Goal: Information Seeking & Learning: Understand process/instructions

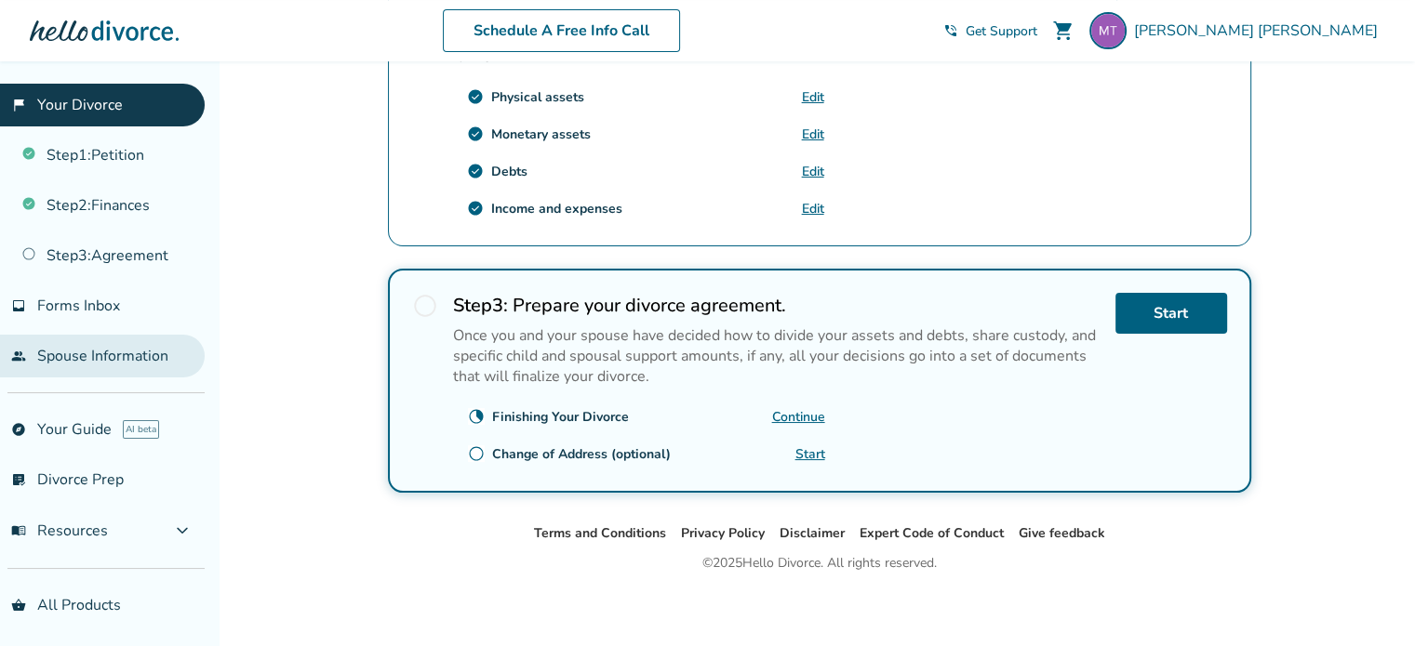
click at [133, 370] on link "people Spouse Information" at bounding box center [102, 356] width 205 height 43
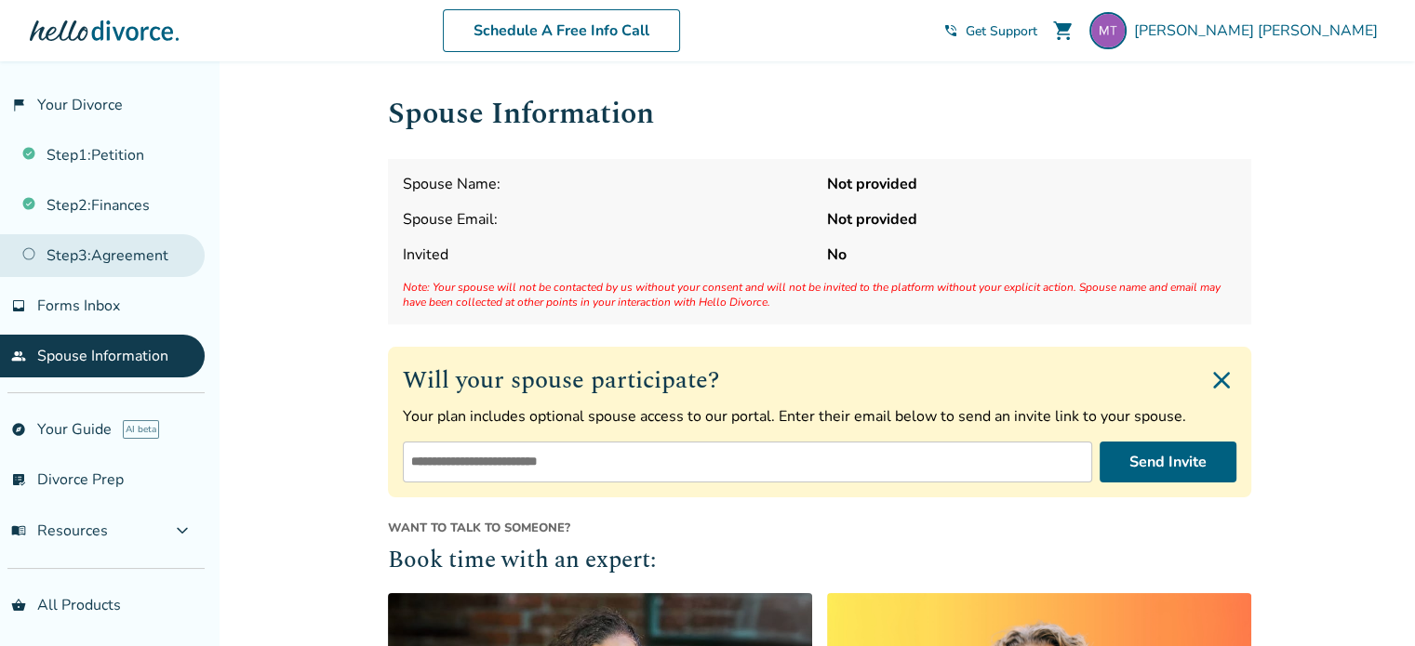
click at [107, 256] on link "Step 3 : Agreement" at bounding box center [102, 255] width 205 height 43
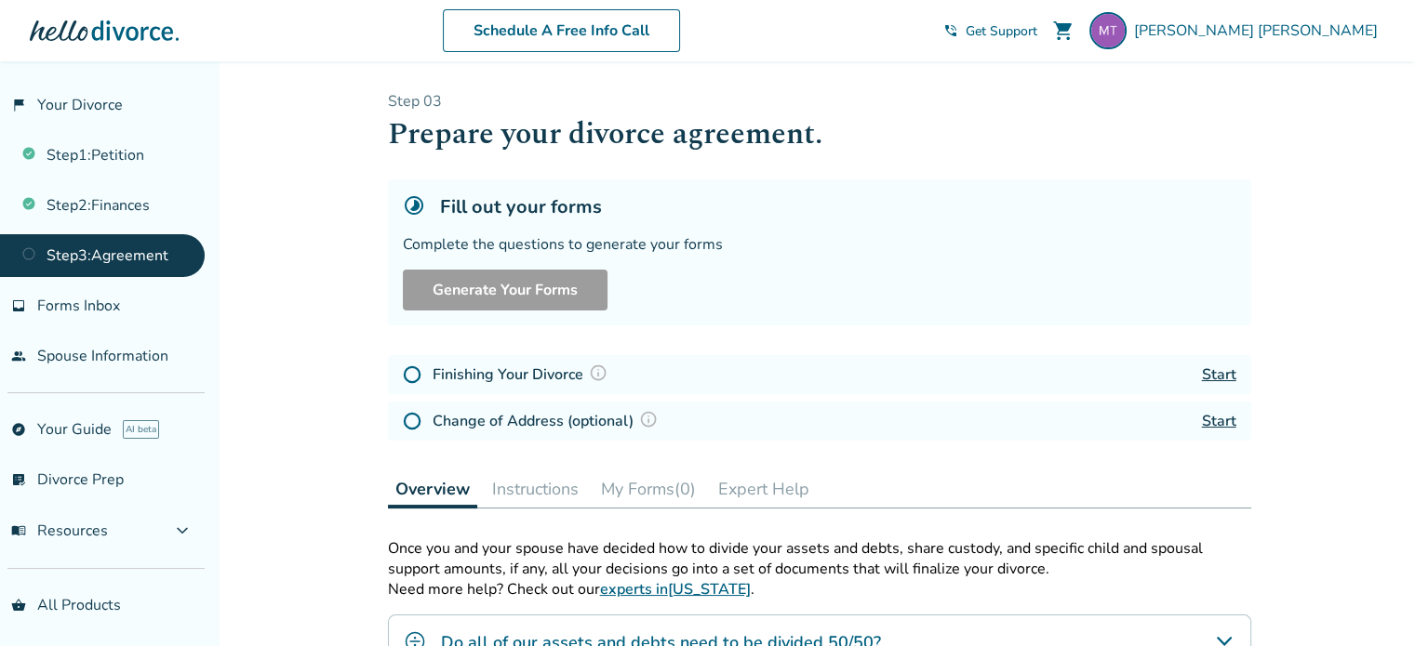
click at [599, 371] on img at bounding box center [598, 373] width 19 height 19
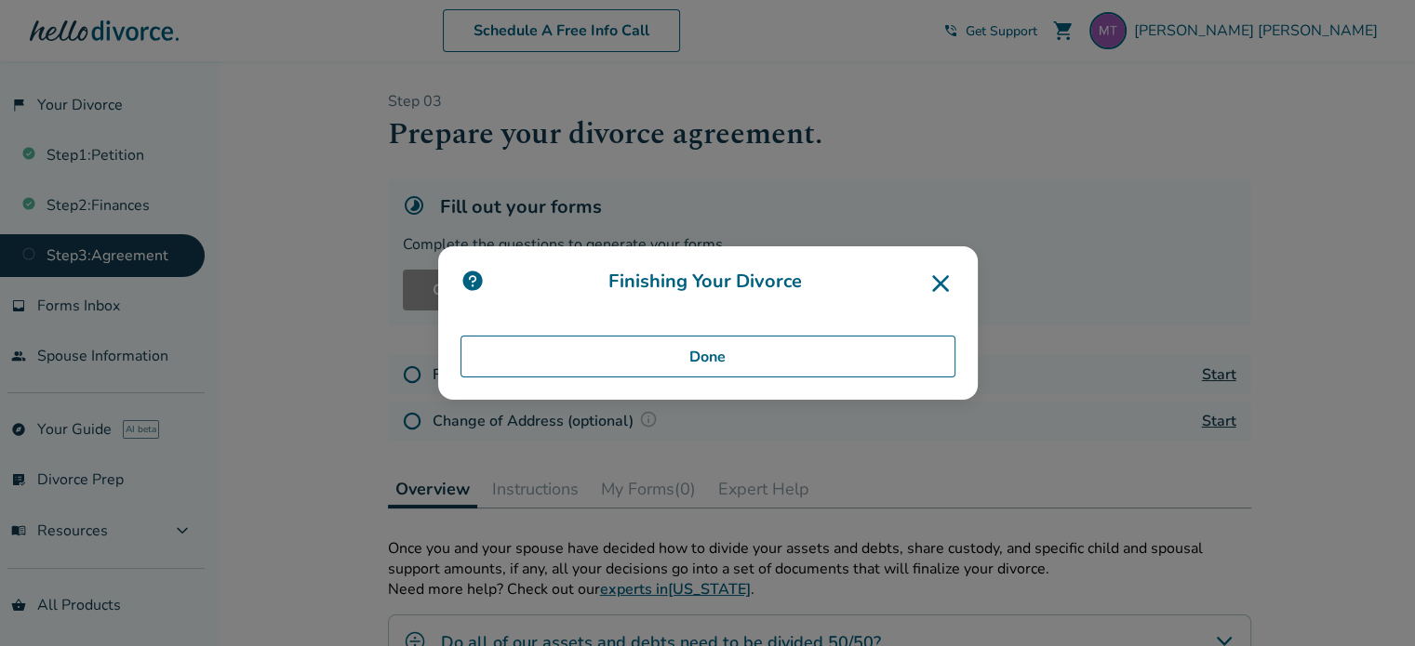
click at [943, 279] on icon at bounding box center [940, 283] width 17 height 17
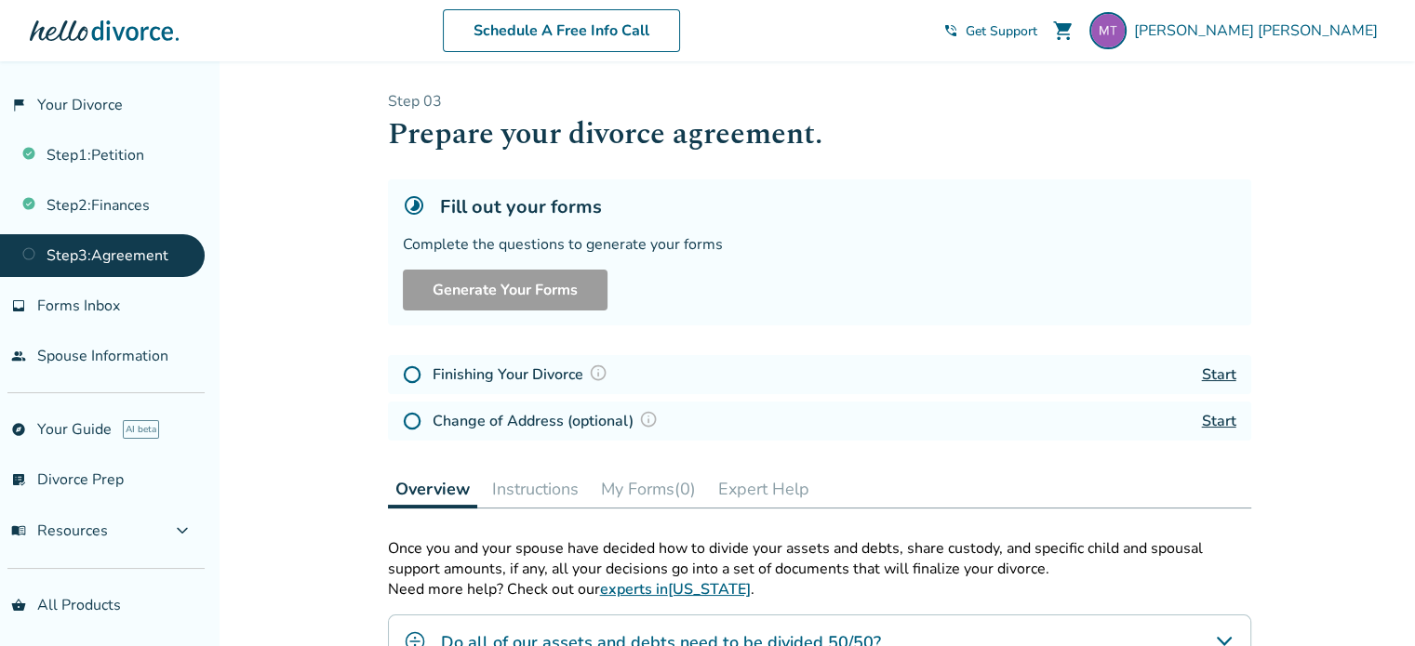
click at [647, 413] on img at bounding box center [648, 419] width 19 height 19
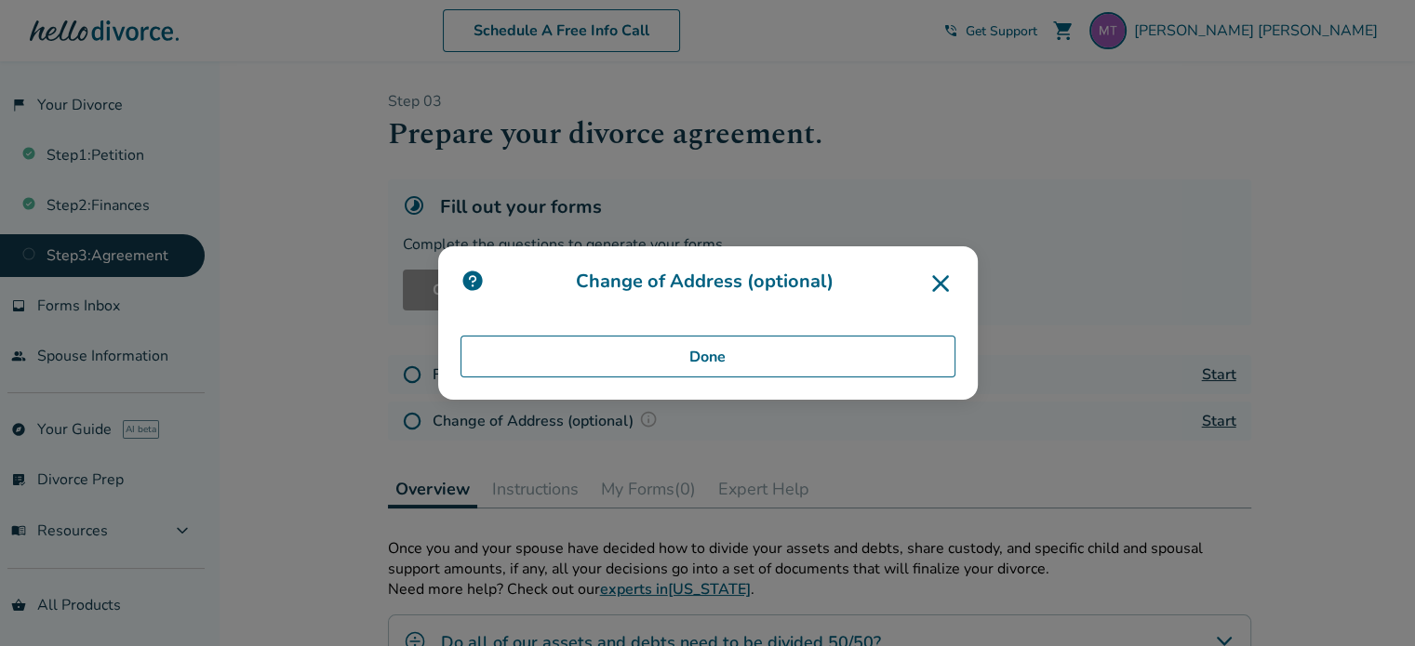
click at [949, 282] on icon at bounding box center [940, 283] width 17 height 17
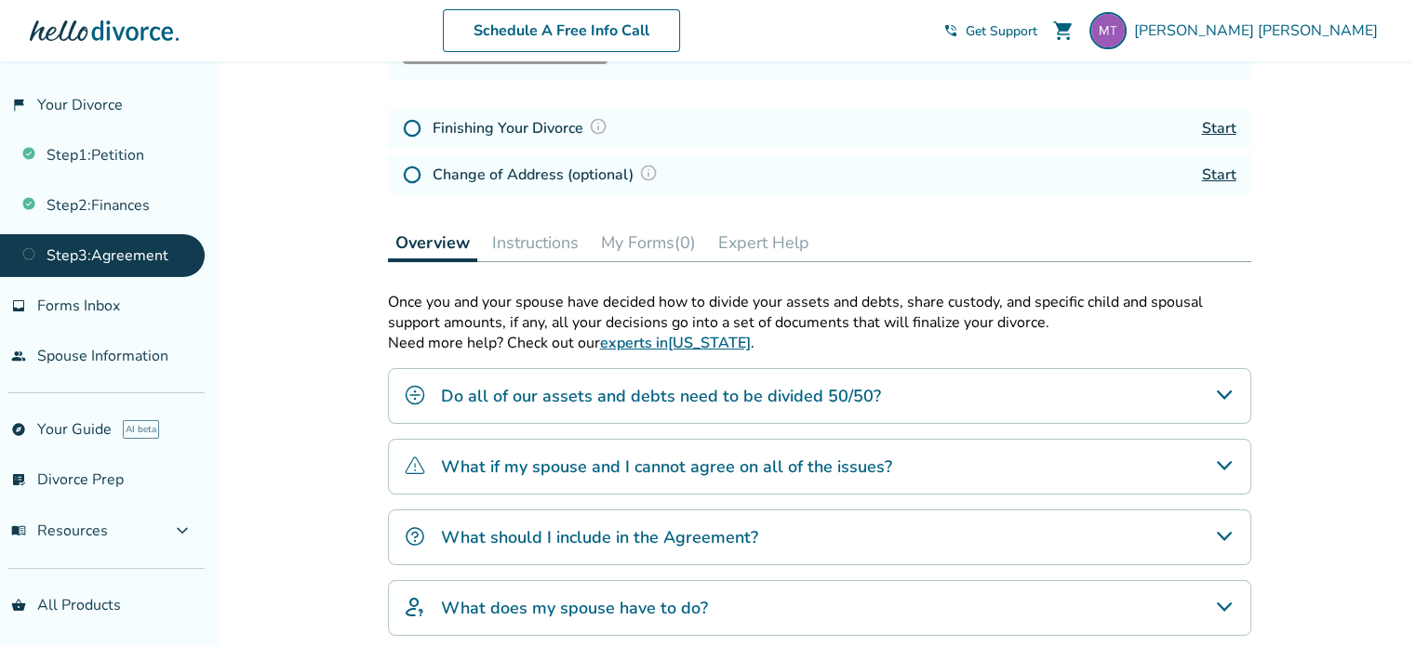
scroll to position [279, 0]
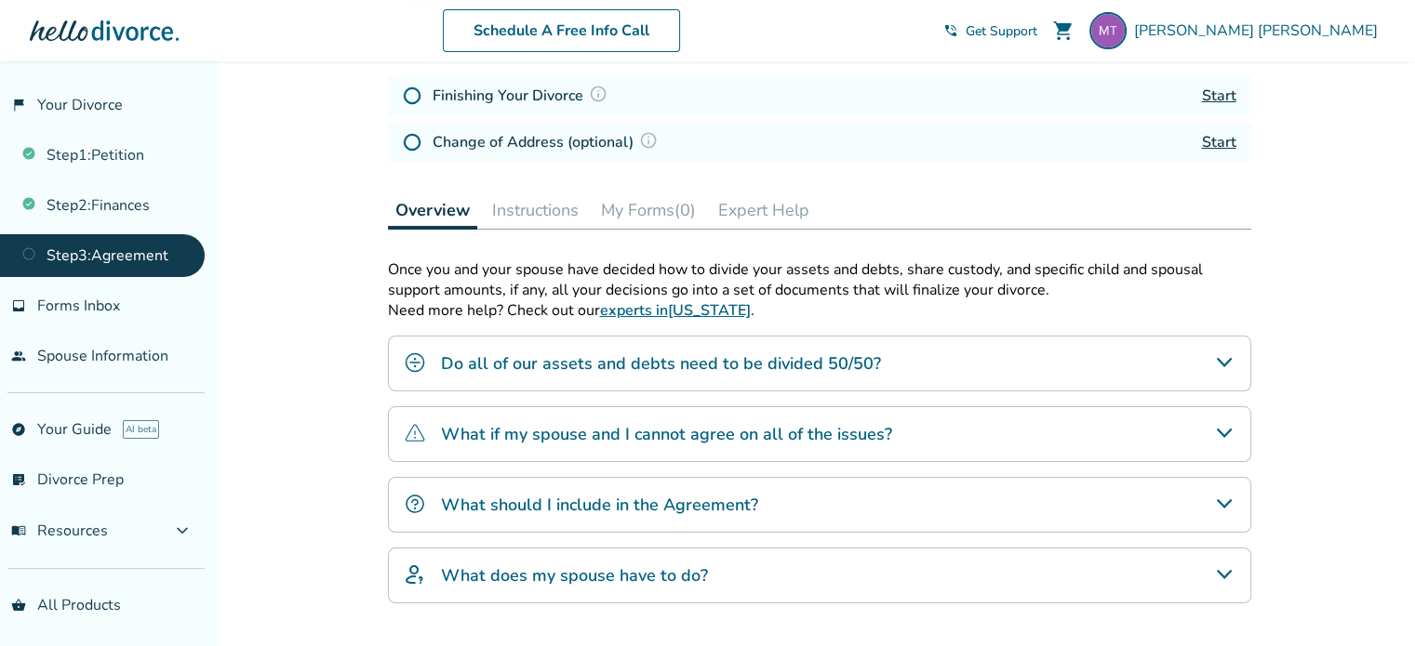
click at [1174, 362] on div "Do all of our assets and debts need to be divided 50/50?" at bounding box center [819, 364] width 863 height 56
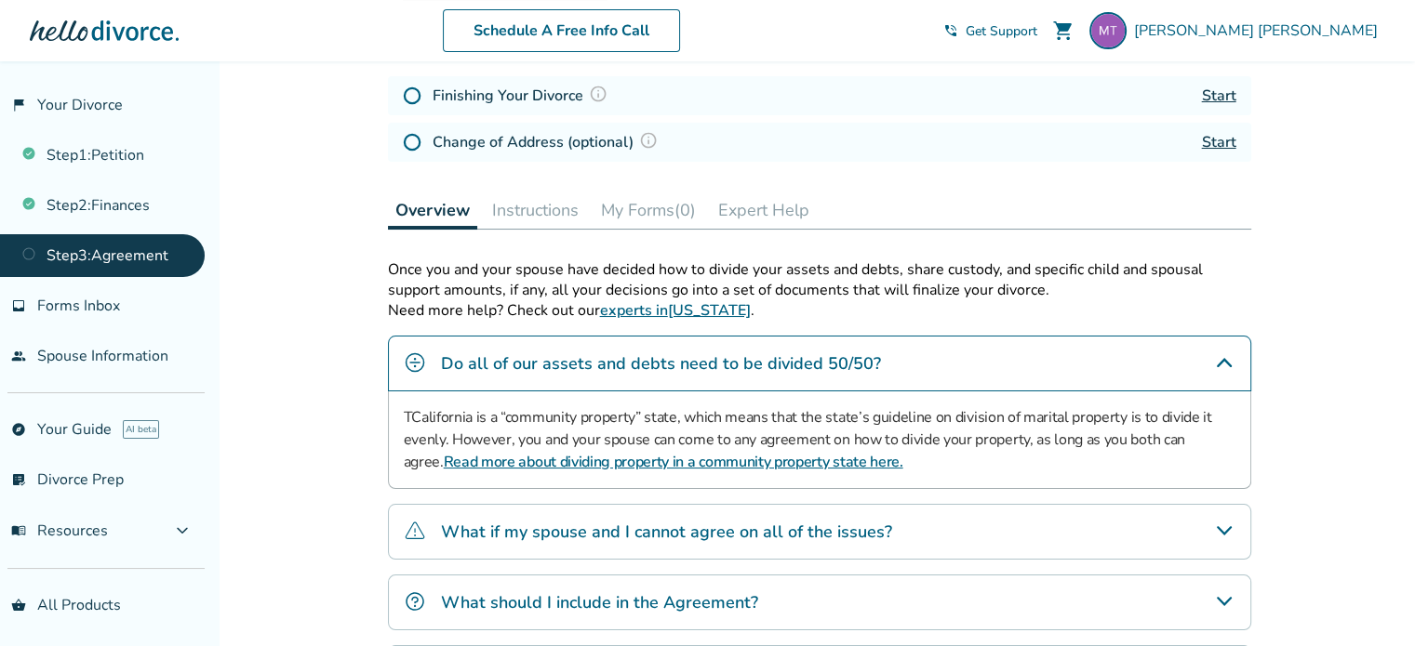
click at [1227, 360] on icon "Do all of our assets and debts need to be divided 50/50?" at bounding box center [1224, 362] width 15 height 9
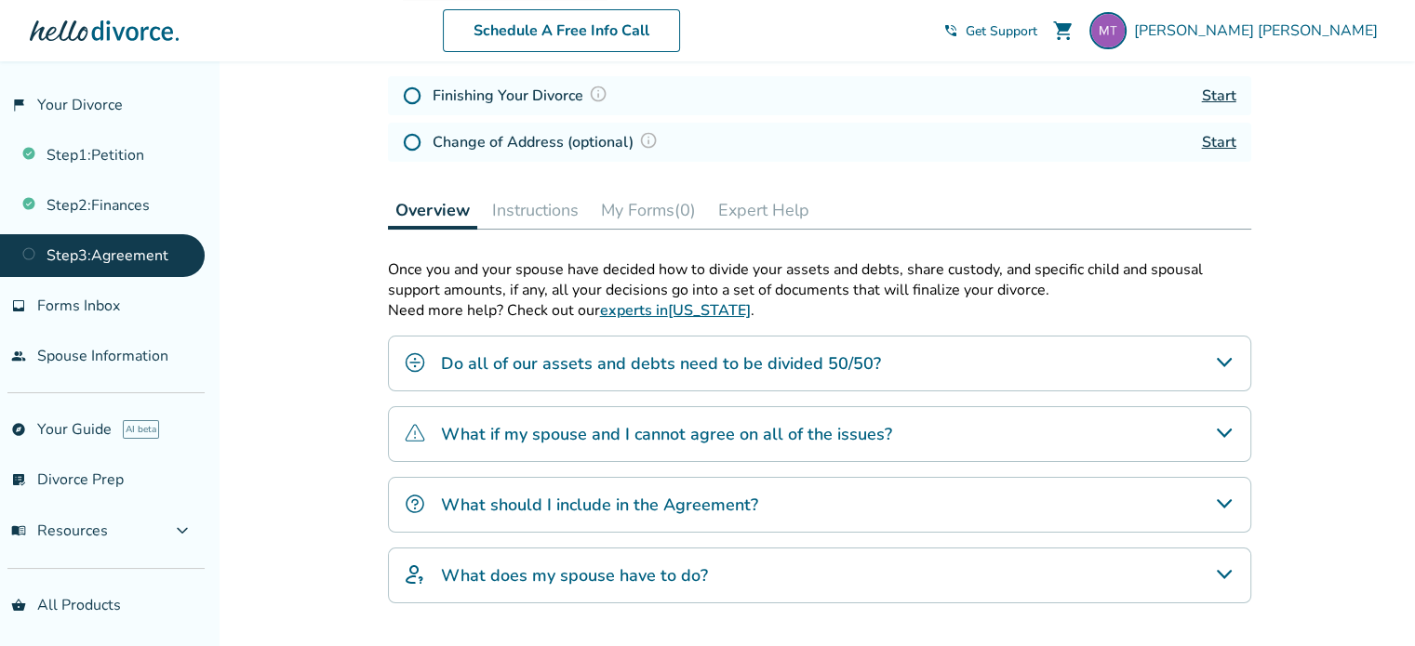
click at [1222, 429] on icon "What if my spouse and I cannot agree on all of the issues?" at bounding box center [1224, 433] width 22 height 22
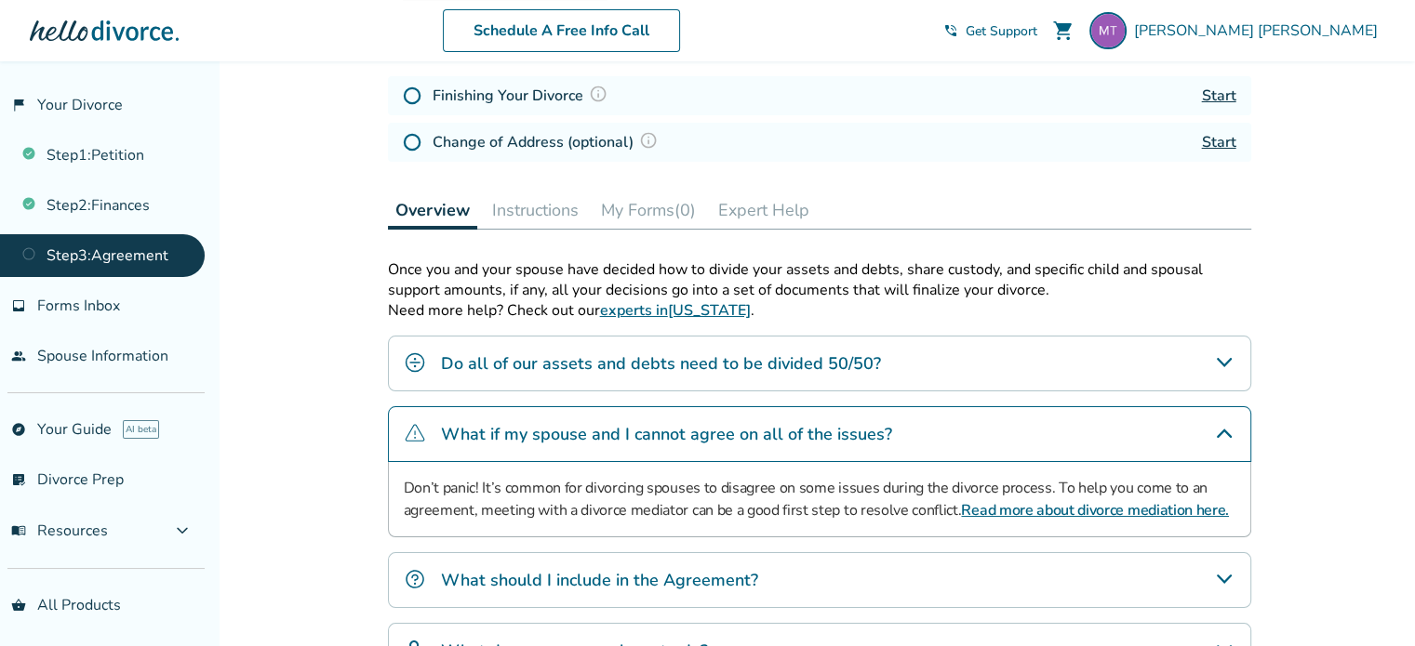
click at [1222, 429] on icon "What if my spouse and I cannot agree on all of the issues?" at bounding box center [1224, 433] width 15 height 9
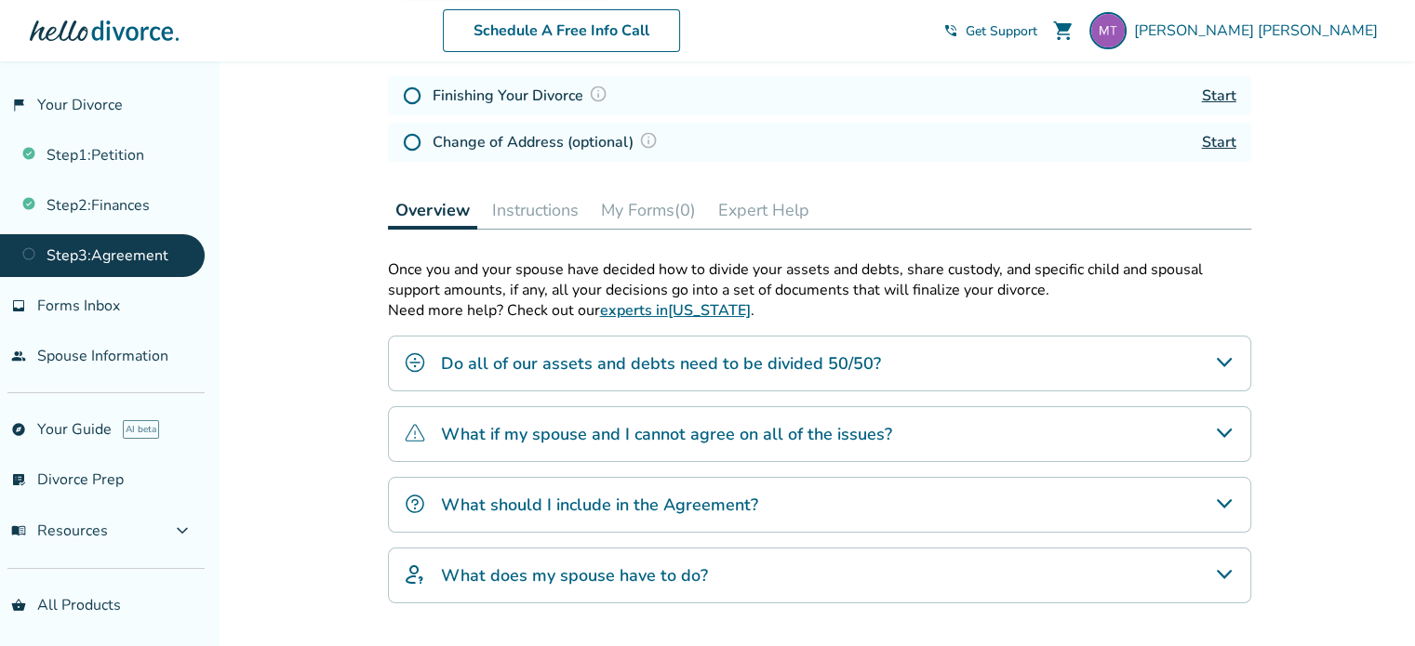
click at [1226, 500] on icon "What should I include in the Agreement?" at bounding box center [1223, 503] width 15 height 9
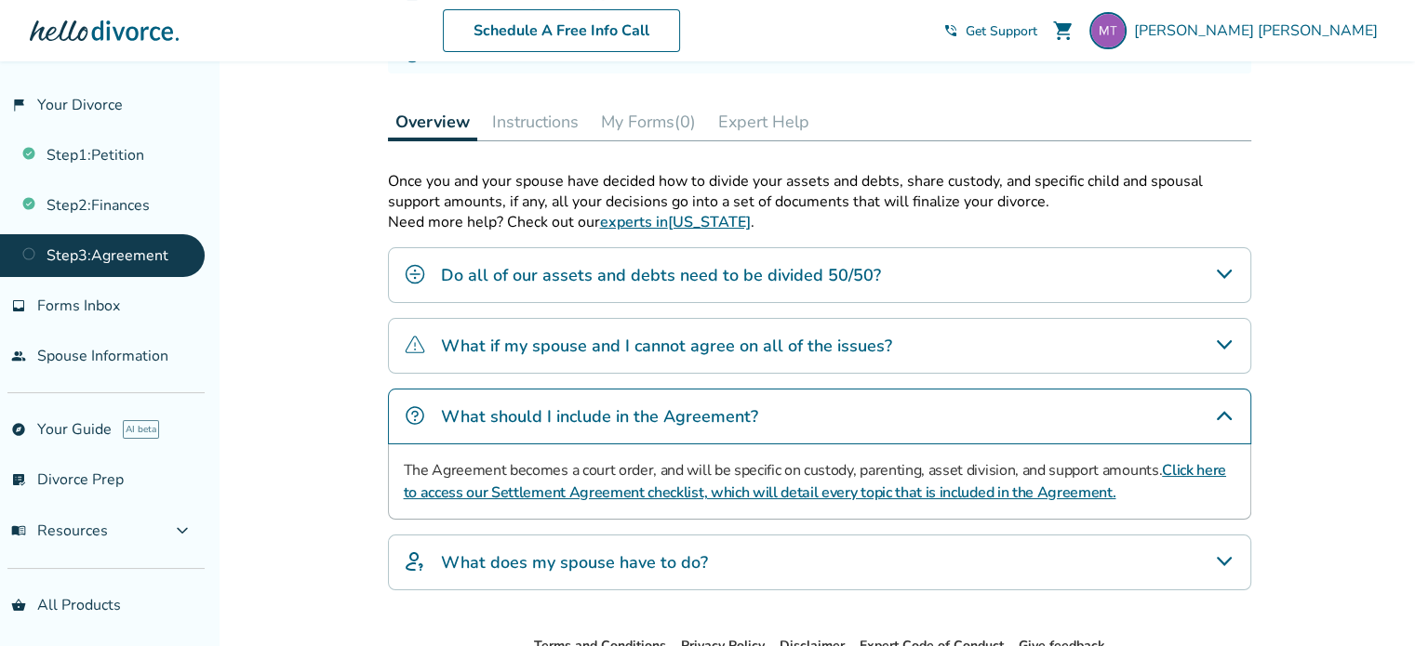
scroll to position [372, 0]
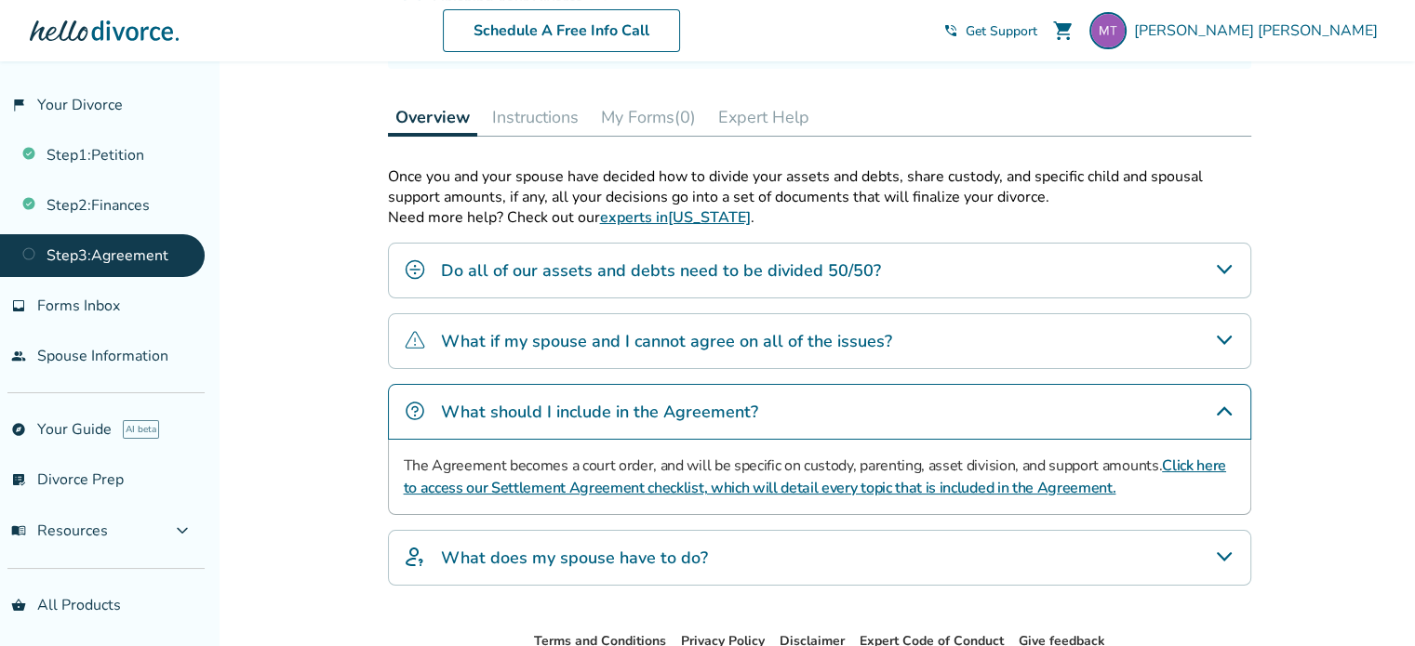
click at [1224, 408] on icon "What should I include in the Agreement?" at bounding box center [1224, 411] width 22 height 22
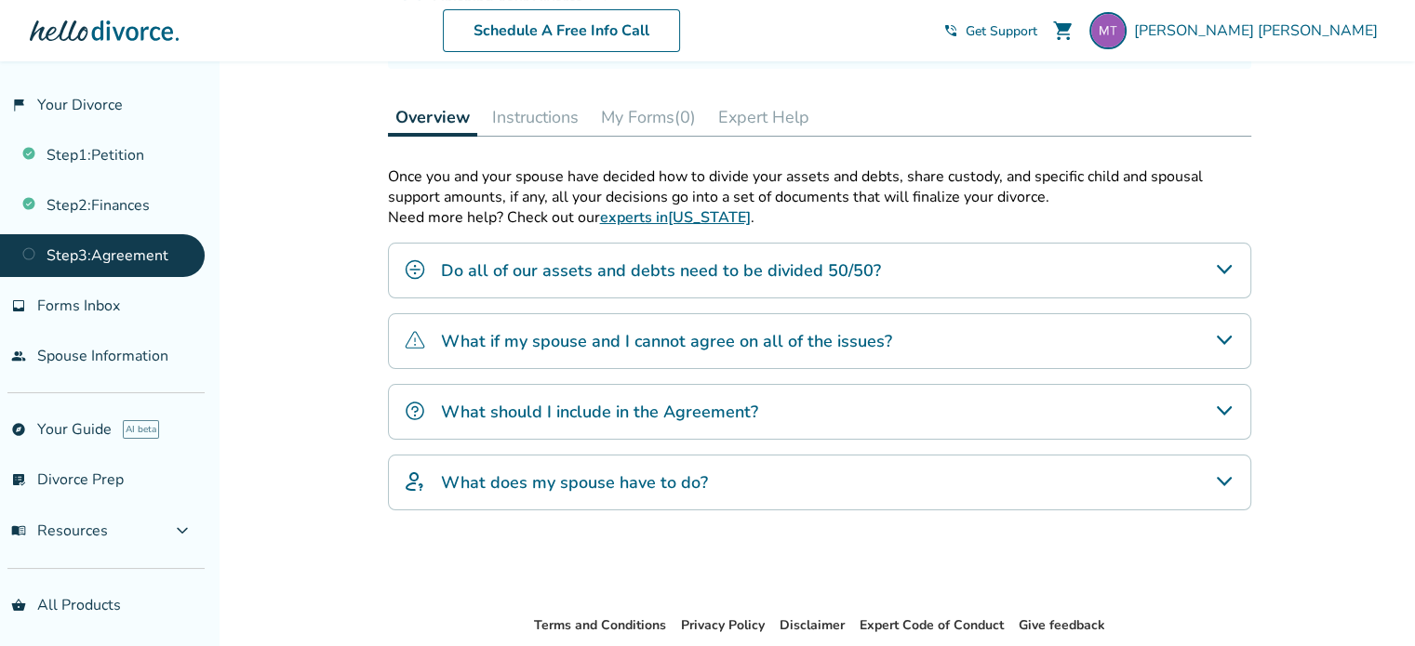
click at [1221, 475] on icon "What does my spouse have to do?" at bounding box center [1224, 482] width 22 height 22
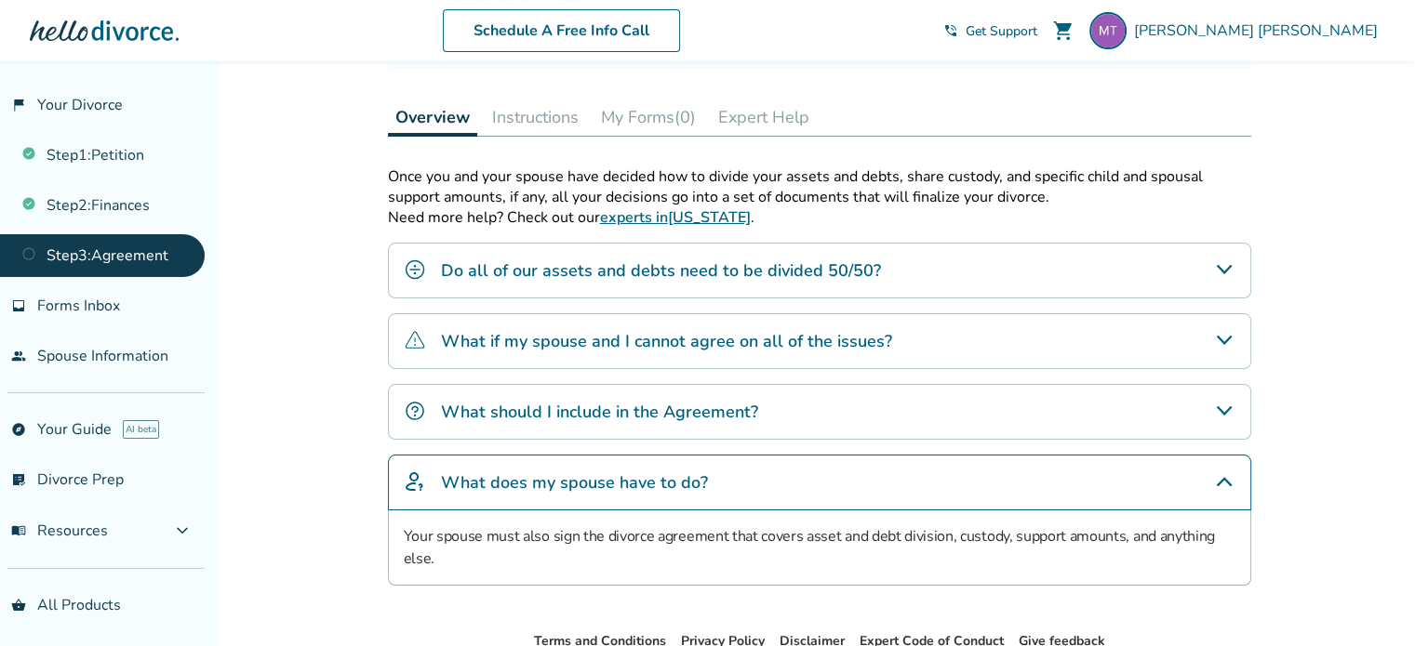
click at [1221, 475] on icon "What does my spouse have to do?" at bounding box center [1224, 482] width 22 height 22
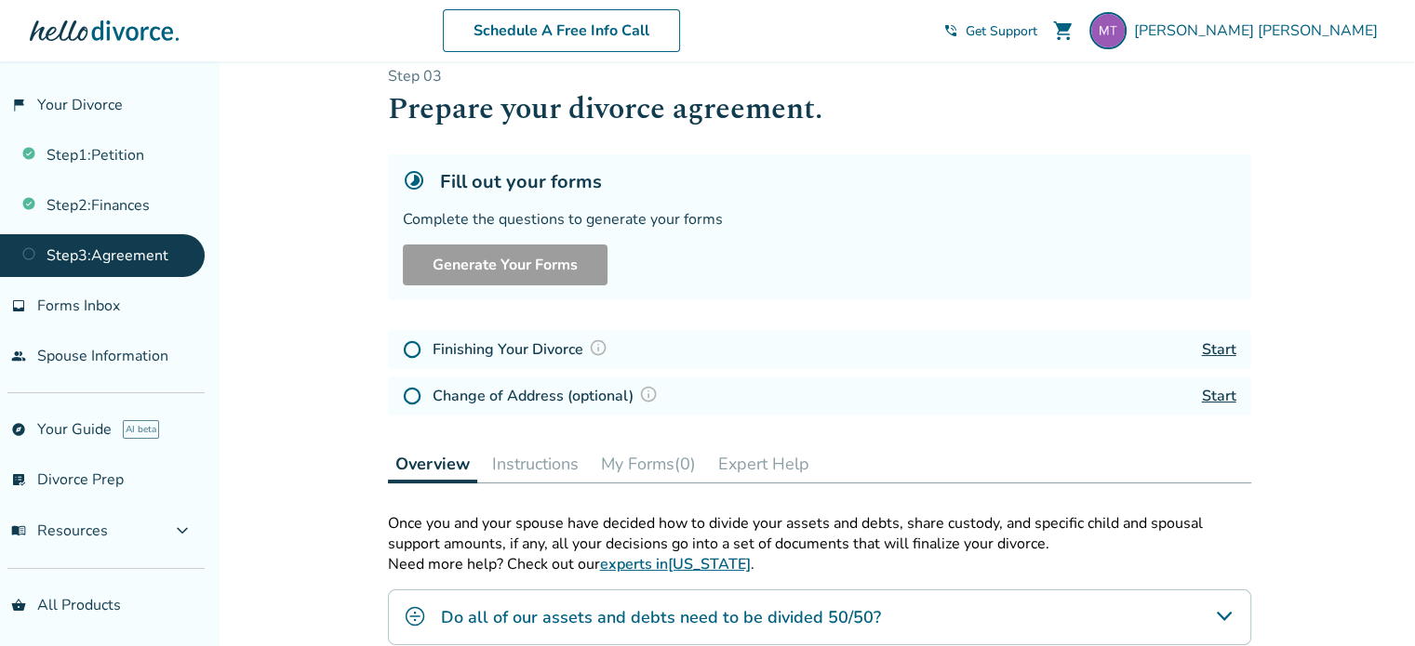
scroll to position [0, 0]
